Goal: Navigation & Orientation: Find specific page/section

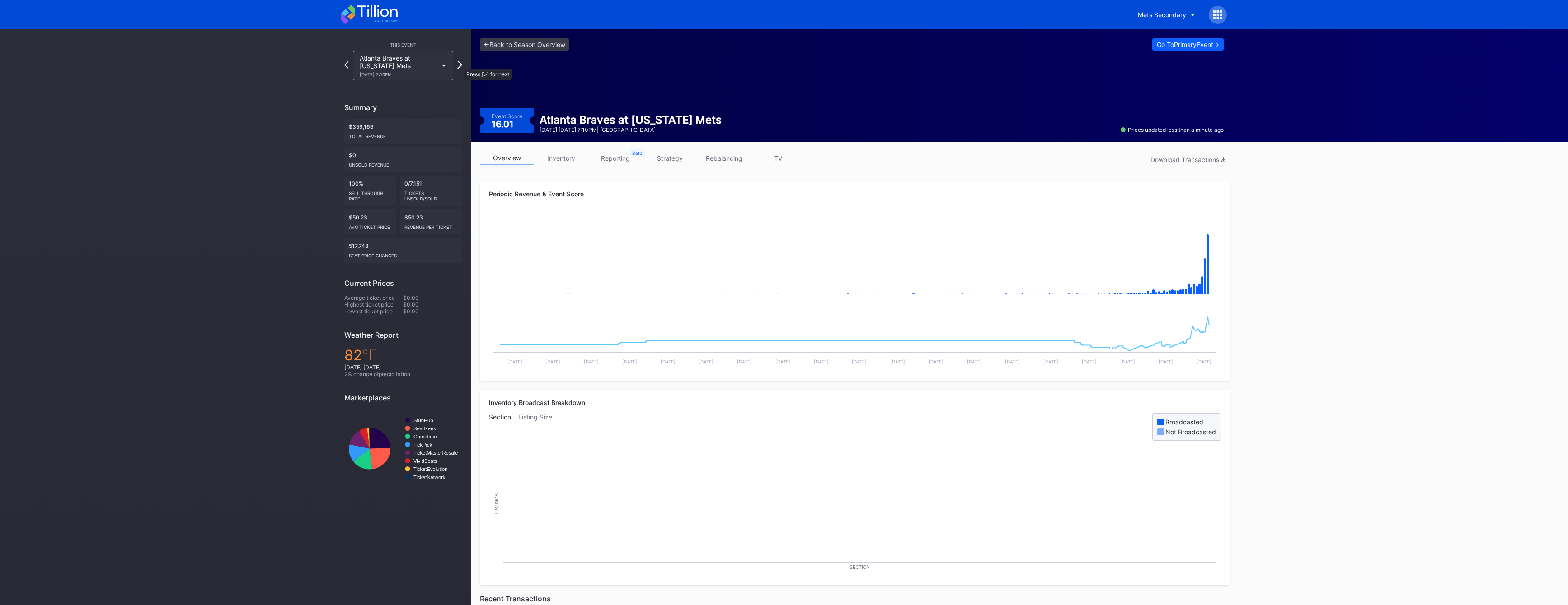
click at [459, 63] on icon at bounding box center [459, 64] width 5 height 8
